Goal: Find contact information: Find contact information

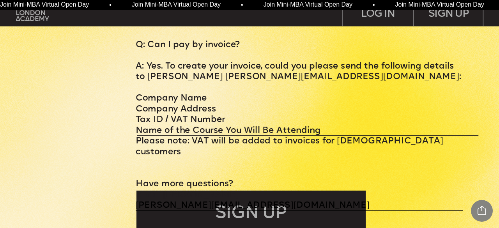
scroll to position [2902, 0]
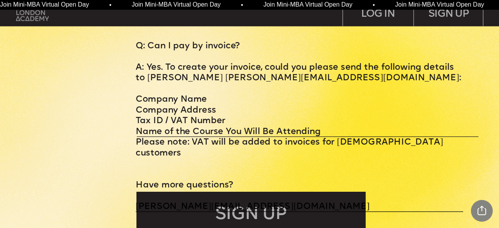
click at [21, 16] on img at bounding box center [32, 12] width 33 height 17
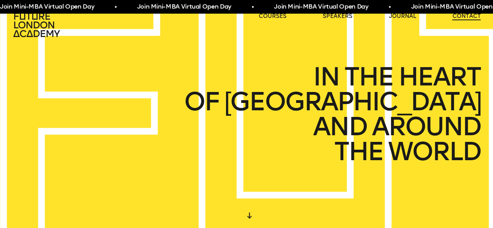
click at [466, 16] on link "contact" at bounding box center [466, 16] width 28 height 8
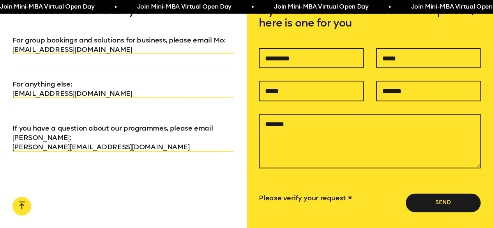
scroll to position [516, 0]
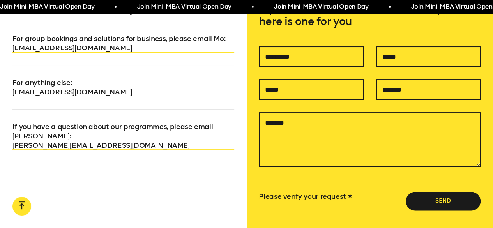
drag, startPoint x: 8, startPoint y: 90, endPoint x: 135, endPoint y: 91, distance: 127.0
click at [135, 91] on div "We’d love to hear from you For group bookings and solutions for business, pleas…" at bounding box center [123, 132] width 247 height 308
copy link "[EMAIL_ADDRESS][DOMAIN_NAME]"
